Goal: Information Seeking & Learning: Find specific fact

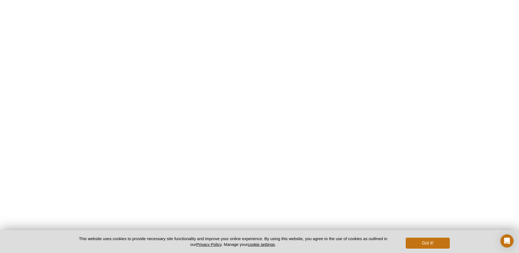
scroll to position [82, 0]
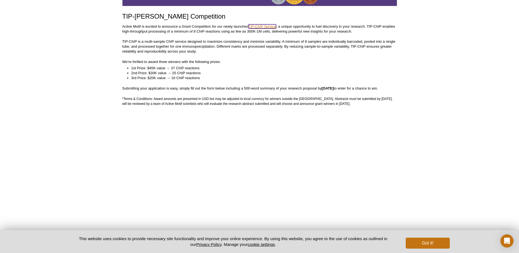
click at [272, 25] on link "TIP-ChIP Service" at bounding box center [262, 26] width 28 height 4
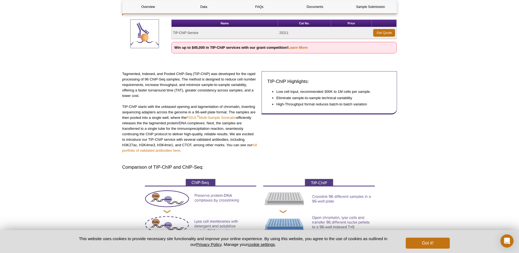
scroll to position [82, 0]
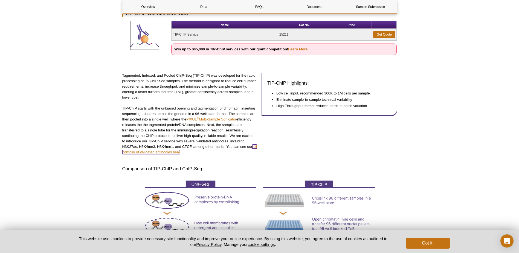
click at [130, 151] on link "full portfolio of validated antibodies here" at bounding box center [189, 149] width 135 height 10
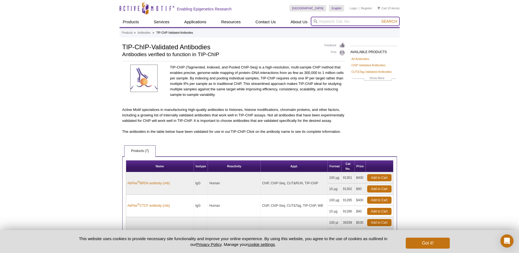
paste input "histone lactylation11"
type input "histone lactylation antibody"
click at [379, 19] on button "Search" at bounding box center [388, 21] width 19 height 5
click at [338, 20] on input "search" at bounding box center [355, 21] width 89 height 9
paste input "histone lactylation11"
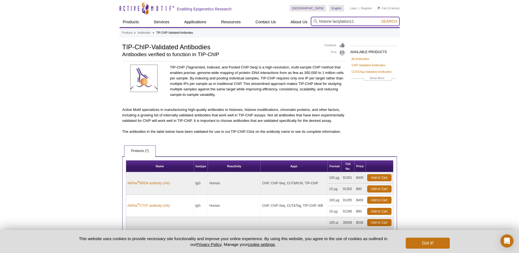
drag, startPoint x: 358, startPoint y: 19, endPoint x: 349, endPoint y: 20, distance: 9.1
click at [349, 20] on input "histone lactylation11" at bounding box center [355, 21] width 89 height 9
type input "histone lactylation11"
drag, startPoint x: 320, startPoint y: 20, endPoint x: 368, endPoint y: 20, distance: 47.9
click at [368, 20] on input "histone lactylation11" at bounding box center [355, 21] width 89 height 9
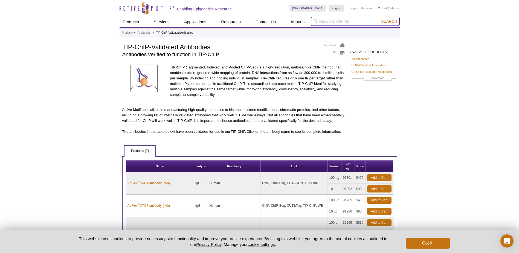
paste input "Lactyl-Histone H3"
type input "Lactyl-Histone H3"
click at [379, 19] on button "Search" at bounding box center [388, 21] width 19 height 5
click at [392, 22] on span "Search" at bounding box center [389, 21] width 16 height 4
